Goal: Task Accomplishment & Management: Manage account settings

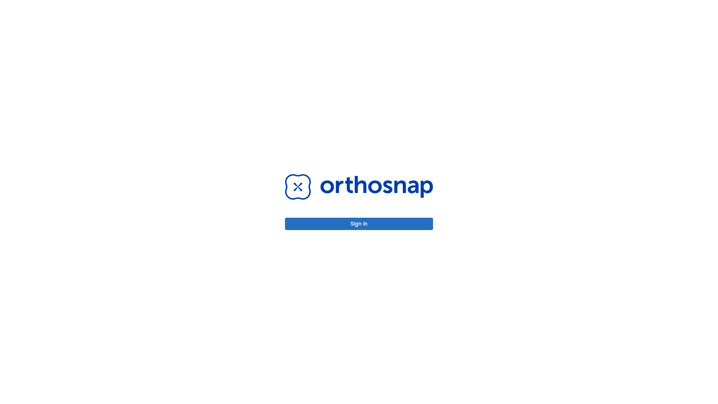
click at [359, 224] on button "Sign in" at bounding box center [359, 224] width 148 height 12
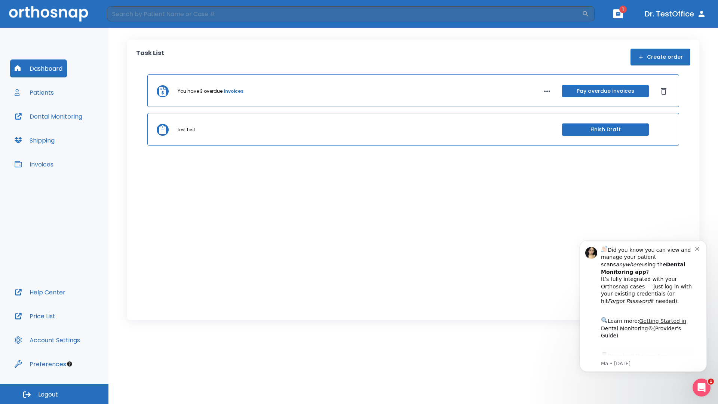
click at [54, 394] on span "Logout" at bounding box center [48, 395] width 20 height 8
